Goal: Information Seeking & Learning: Stay updated

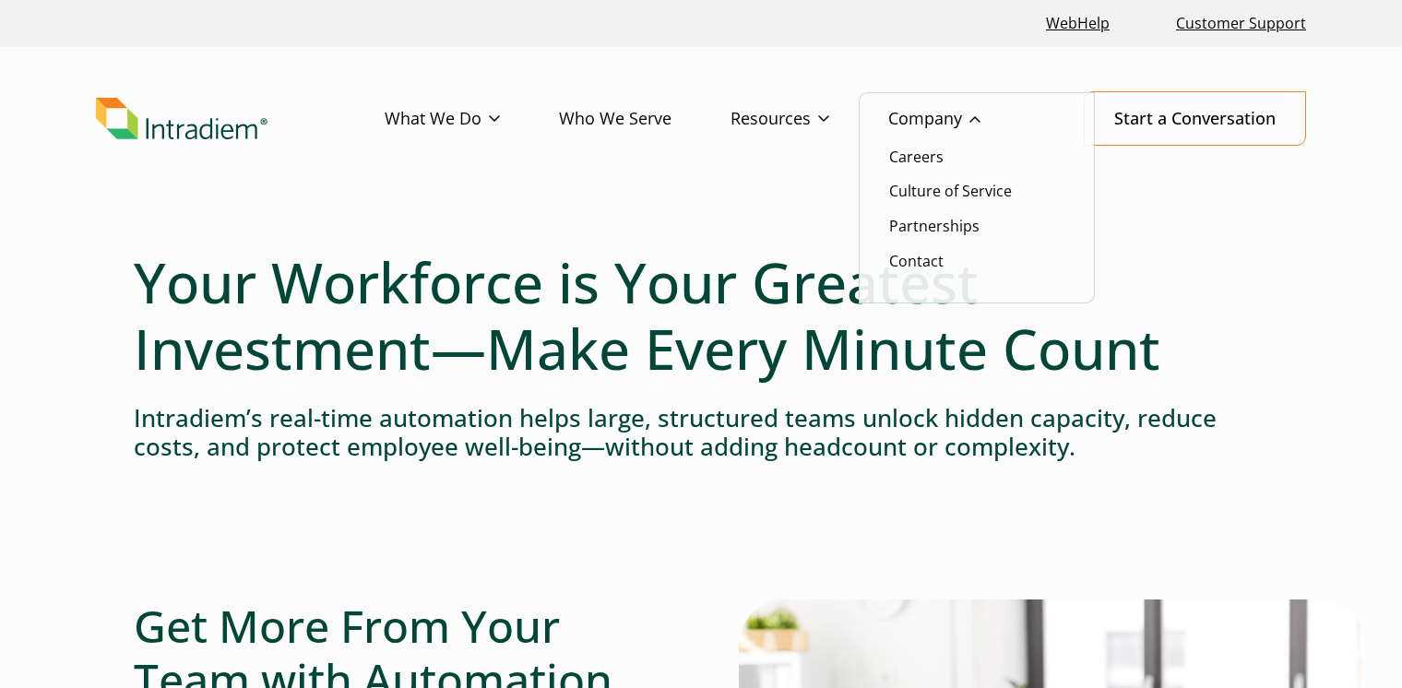
click at [936, 121] on link "Company" at bounding box center [963, 118] width 151 height 53
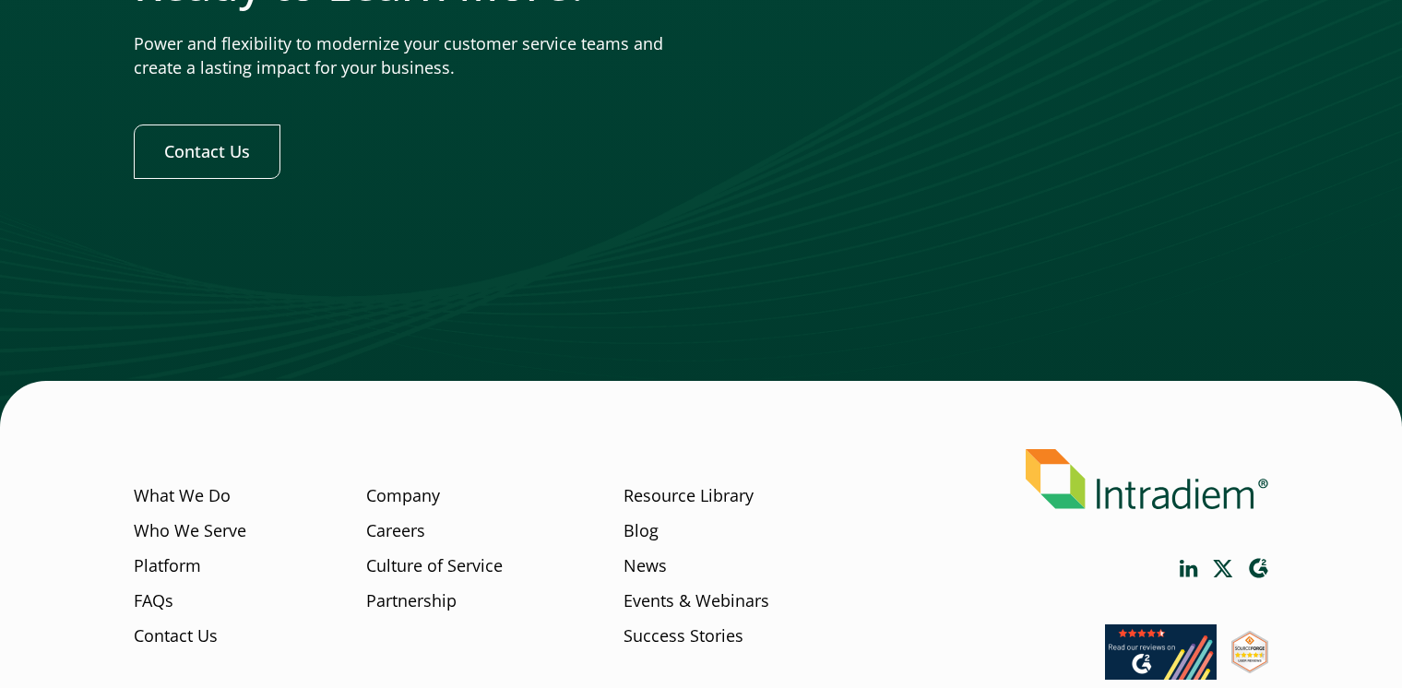
scroll to position [5848, 0]
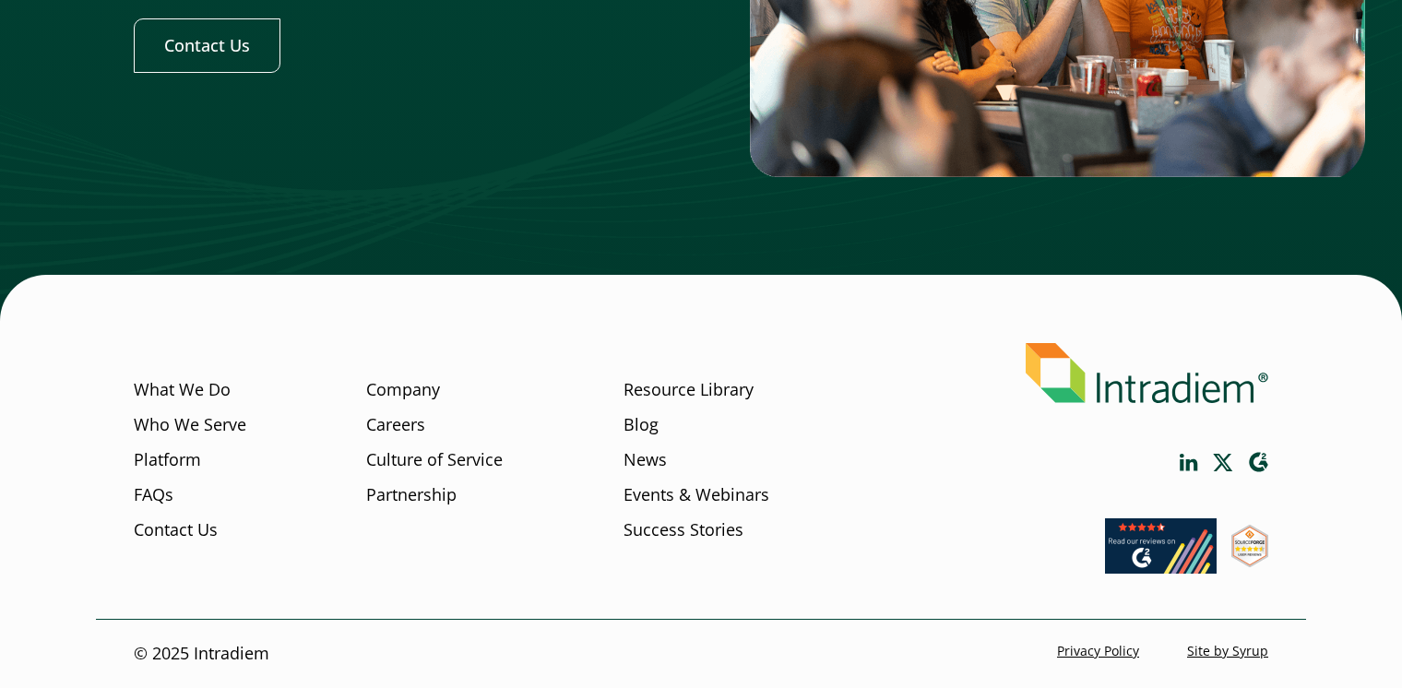
click at [668, 457] on li "News" at bounding box center [696, 465] width 146 height 35
click at [658, 461] on link "News" at bounding box center [644, 460] width 43 height 24
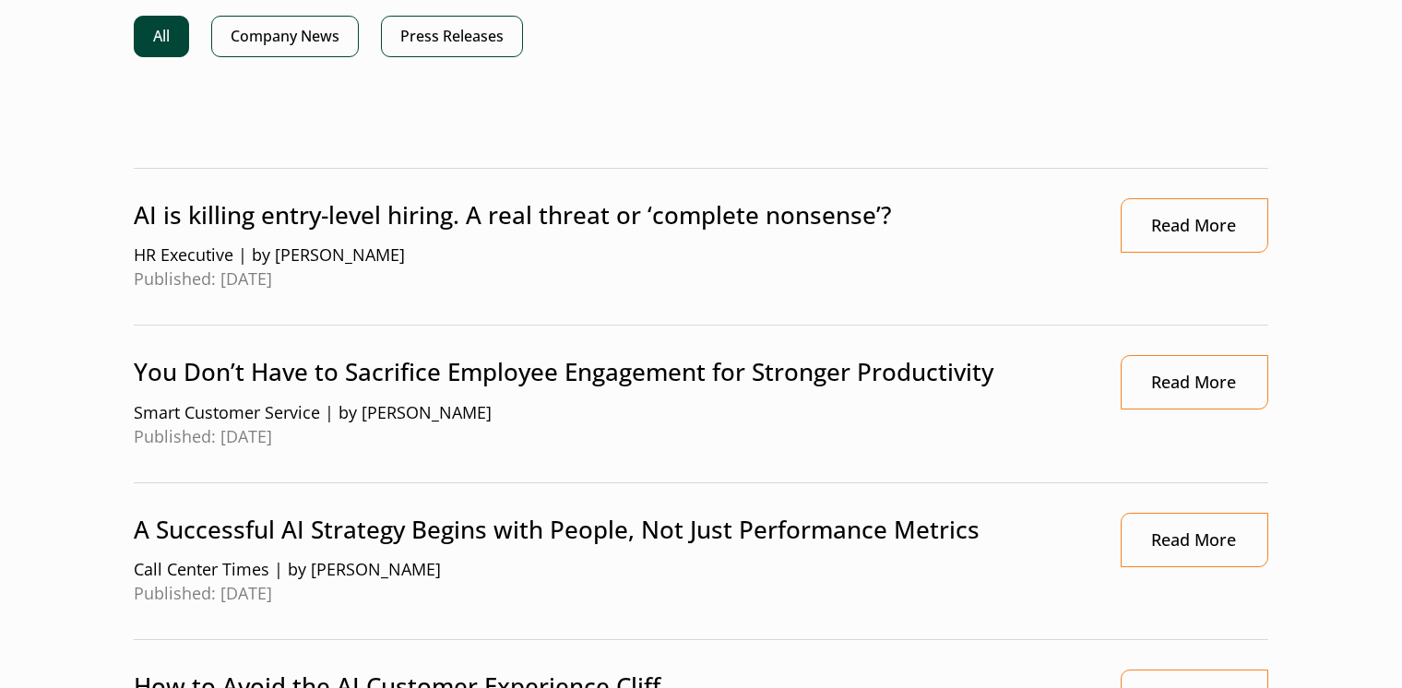
scroll to position [277, 0]
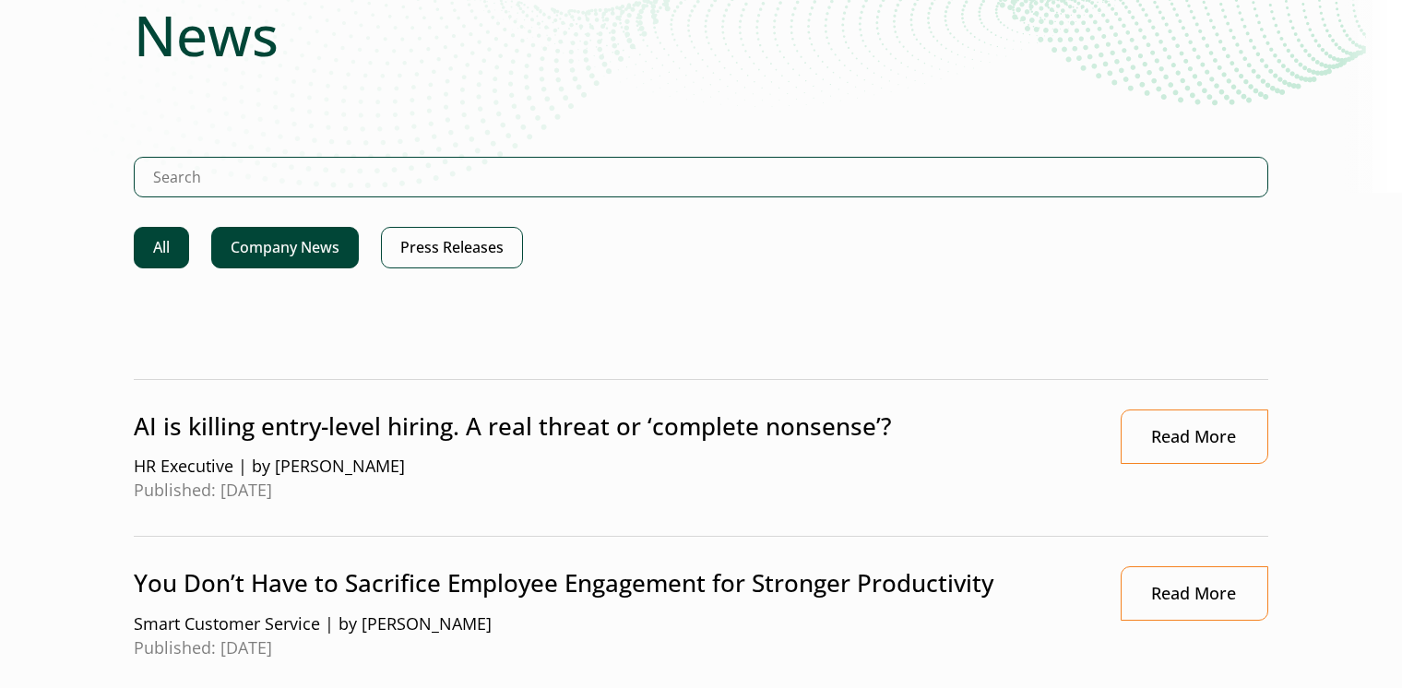
click at [287, 260] on link "Company News" at bounding box center [285, 248] width 148 height 42
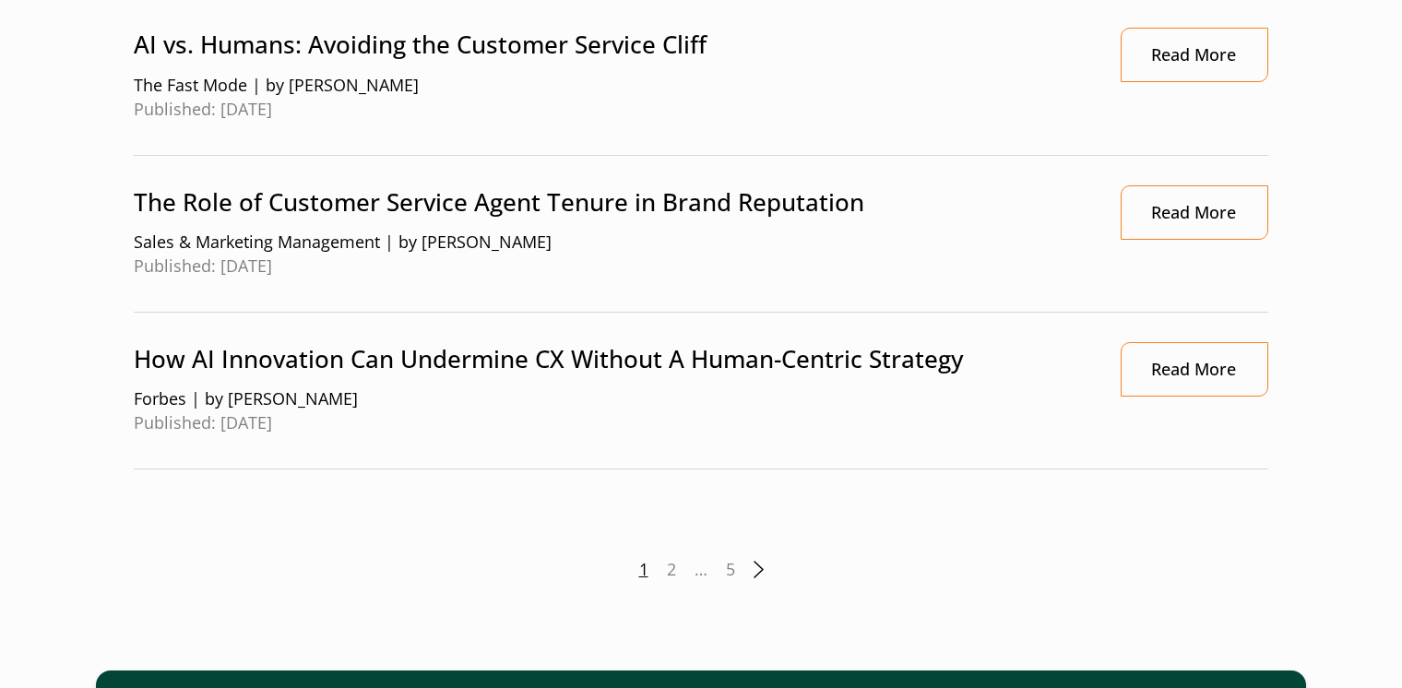
scroll to position [2121, 0]
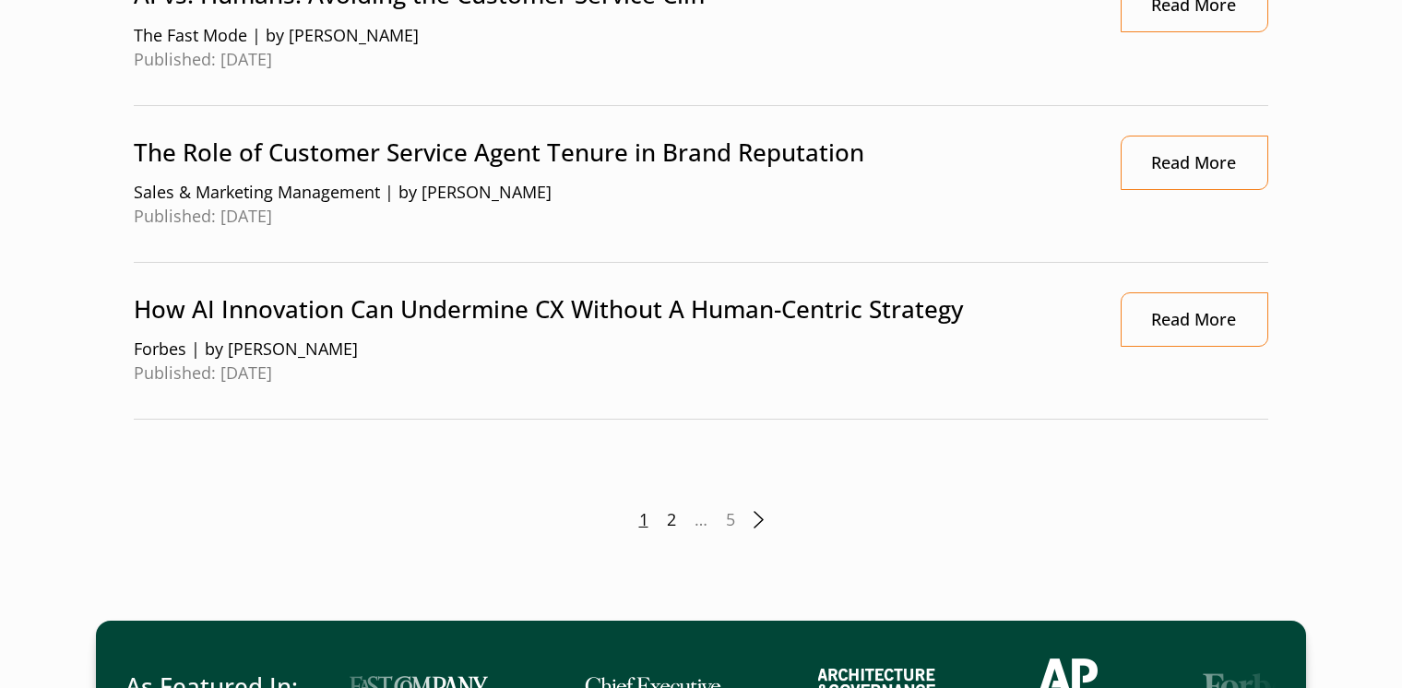
click at [670, 521] on link "2" at bounding box center [671, 520] width 9 height 24
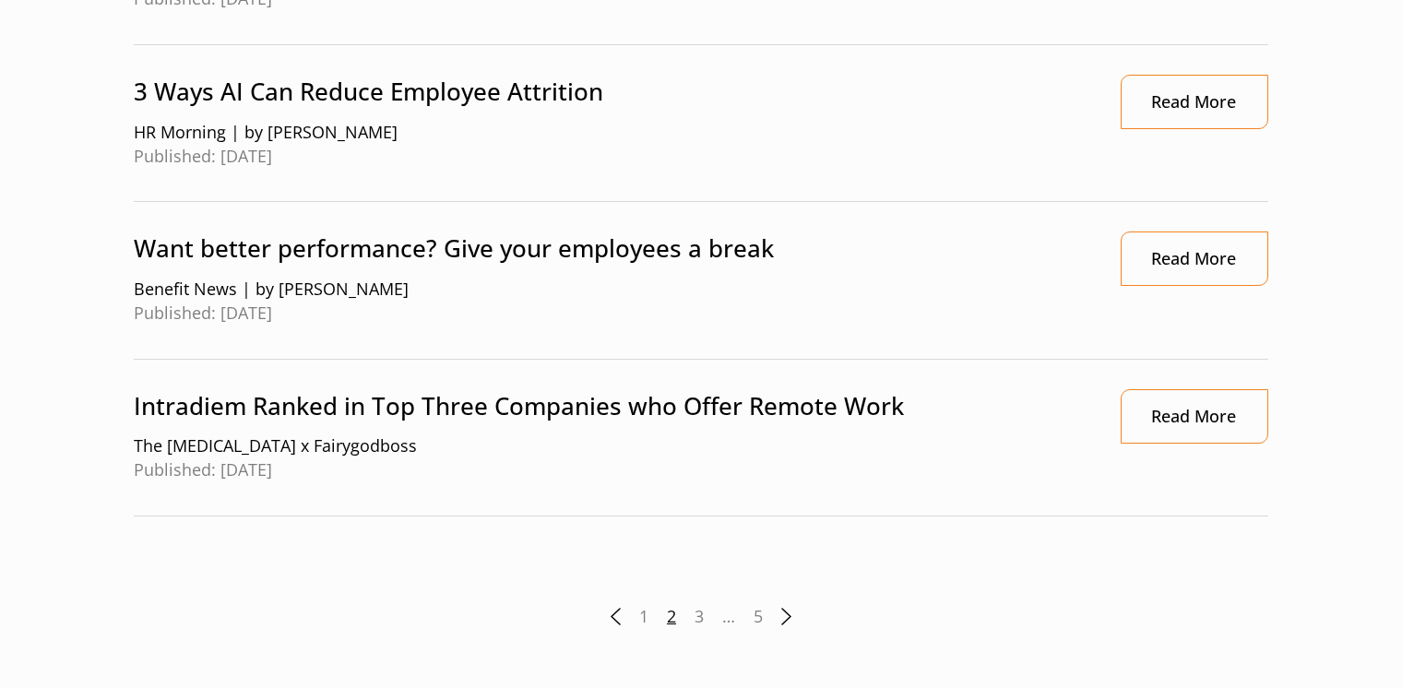
scroll to position [2121, 0]
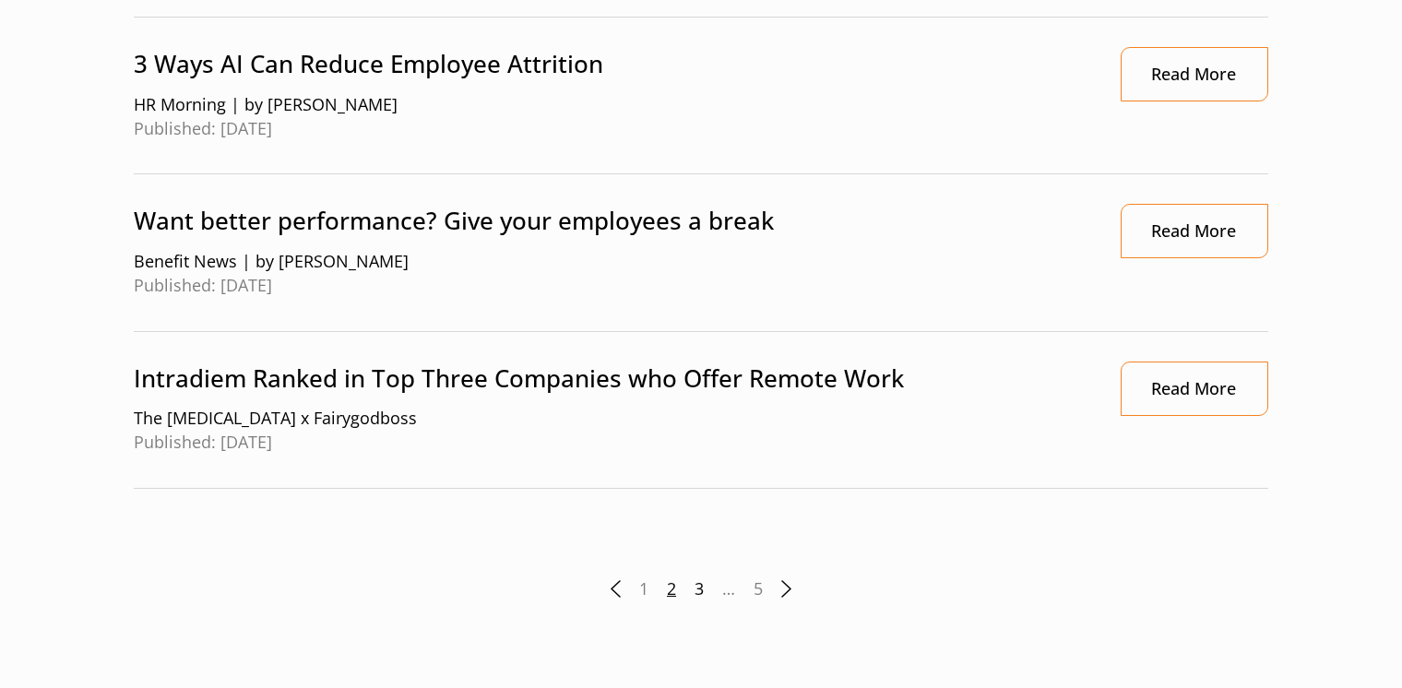
click at [700, 589] on link "3" at bounding box center [698, 589] width 9 height 24
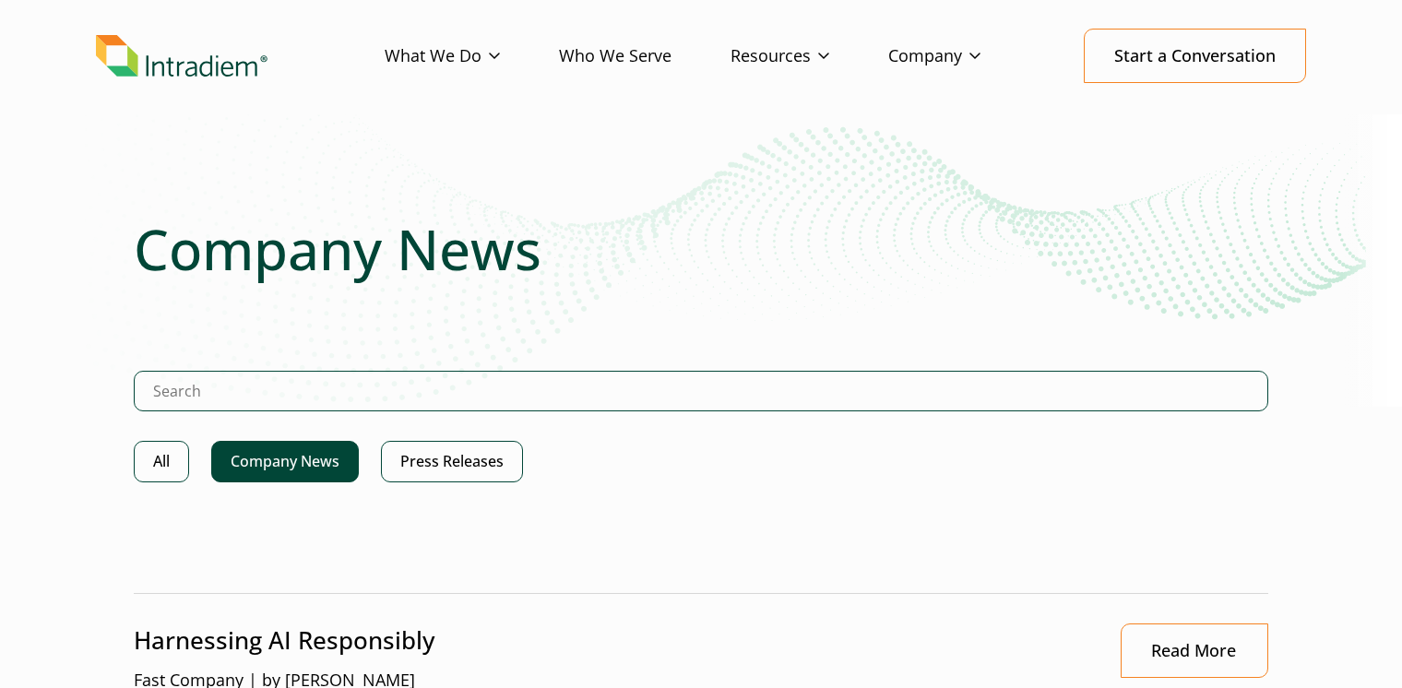
scroll to position [92, 0]
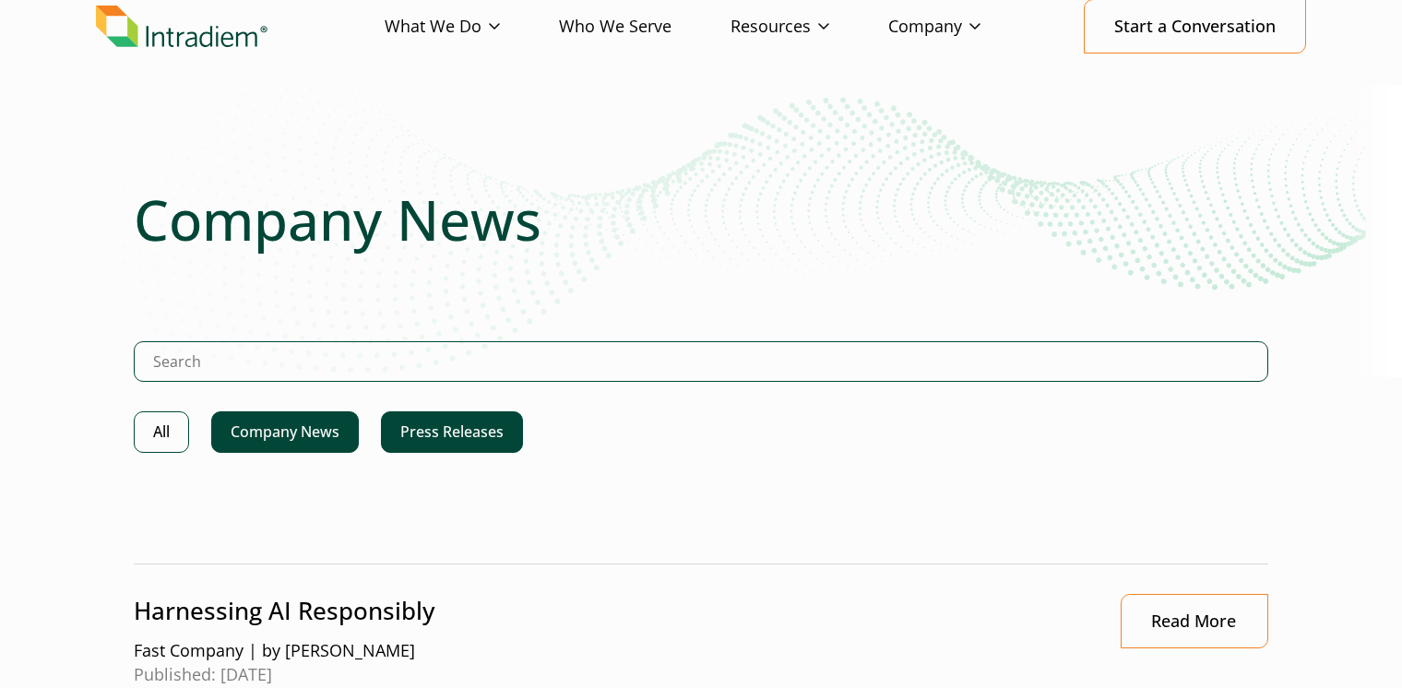
click at [432, 420] on link "Press Releases" at bounding box center [452, 432] width 142 height 42
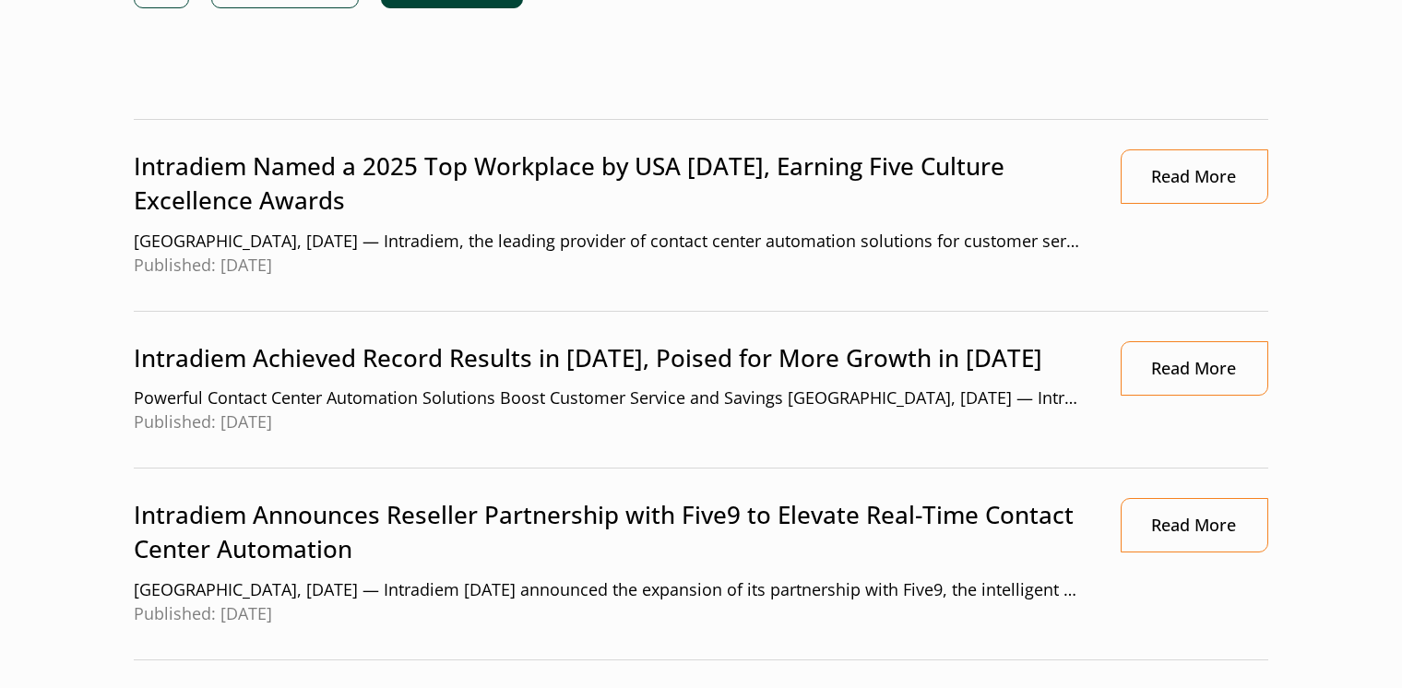
scroll to position [553, 0]
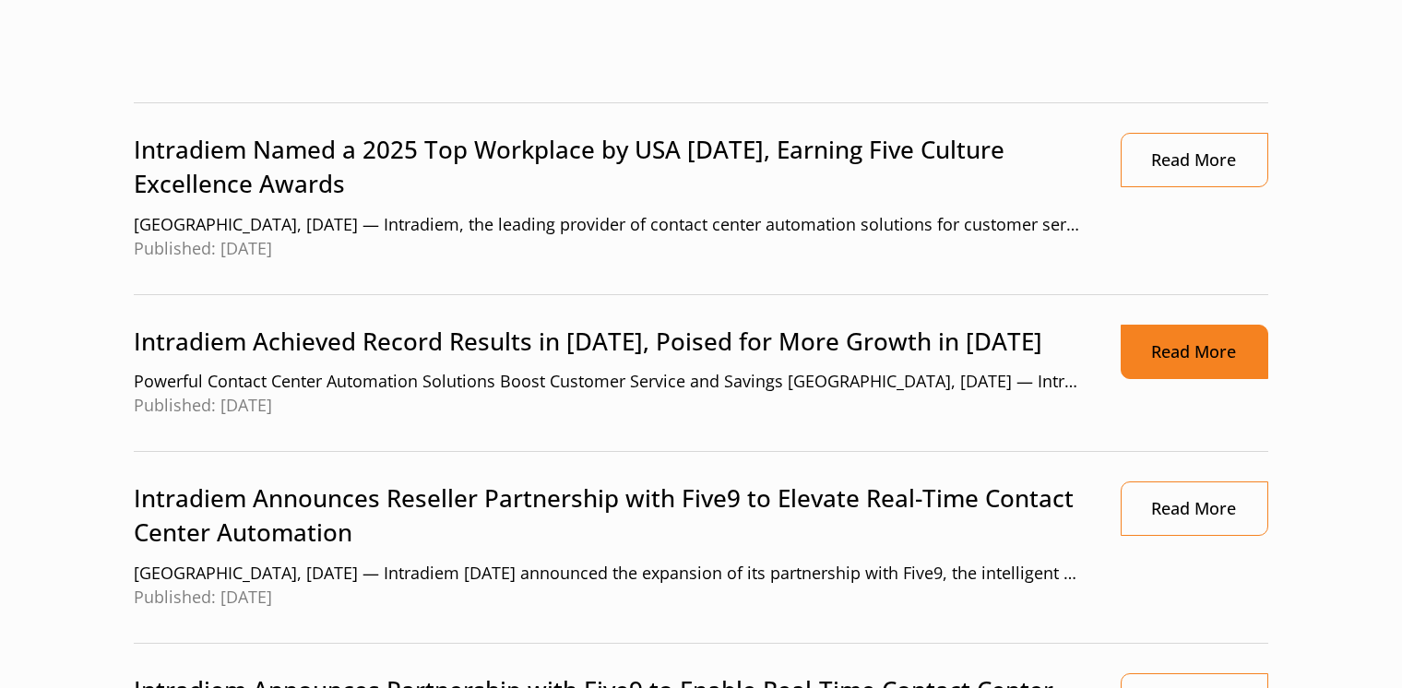
click at [1181, 357] on link "Read More" at bounding box center [1195, 352] width 148 height 54
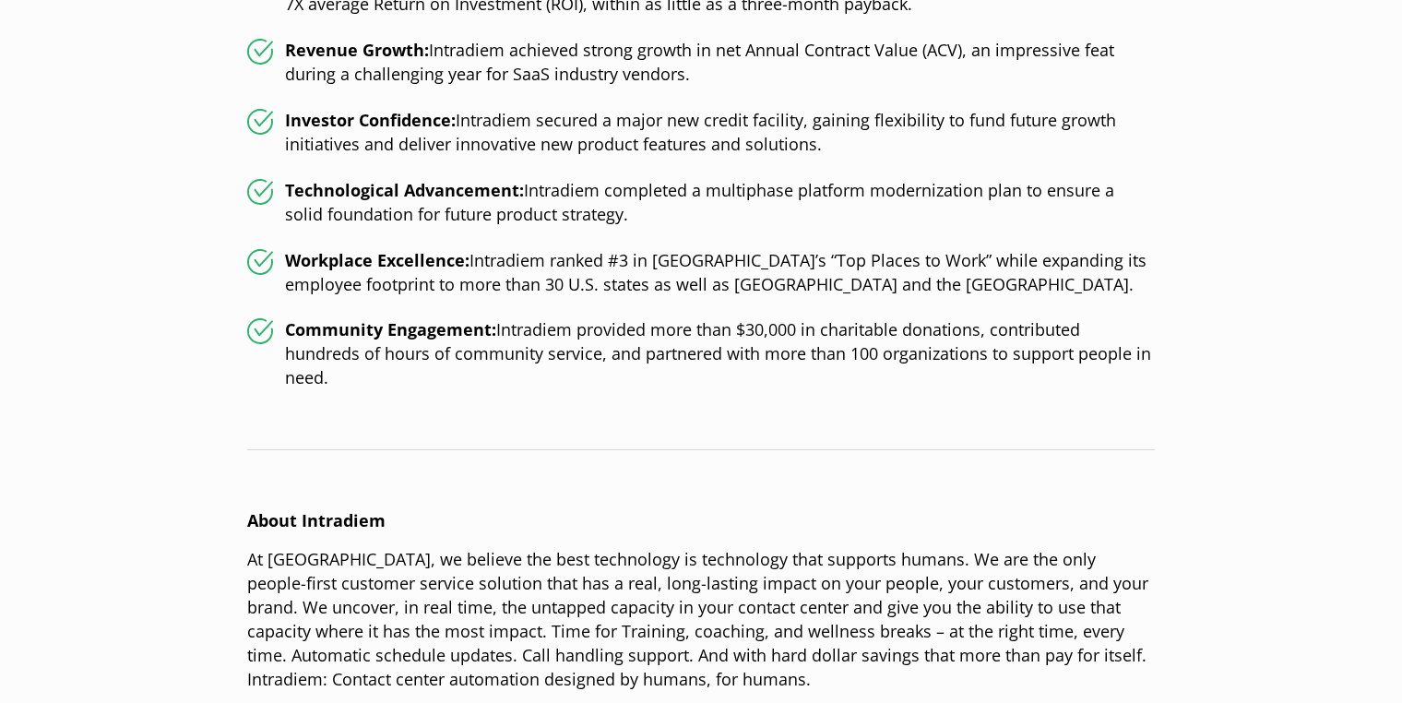
scroll to position [646, 0]
